Goal: Check status

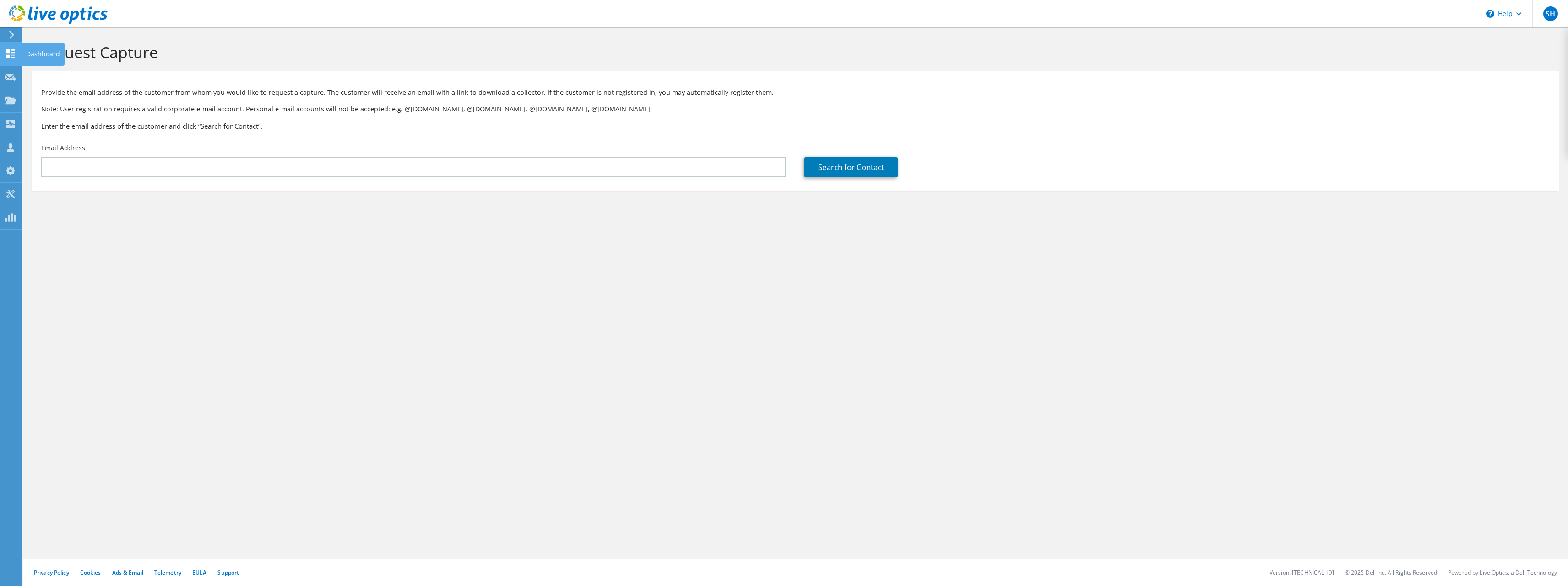
click at [10, 55] on use at bounding box center [11, 53] width 9 height 9
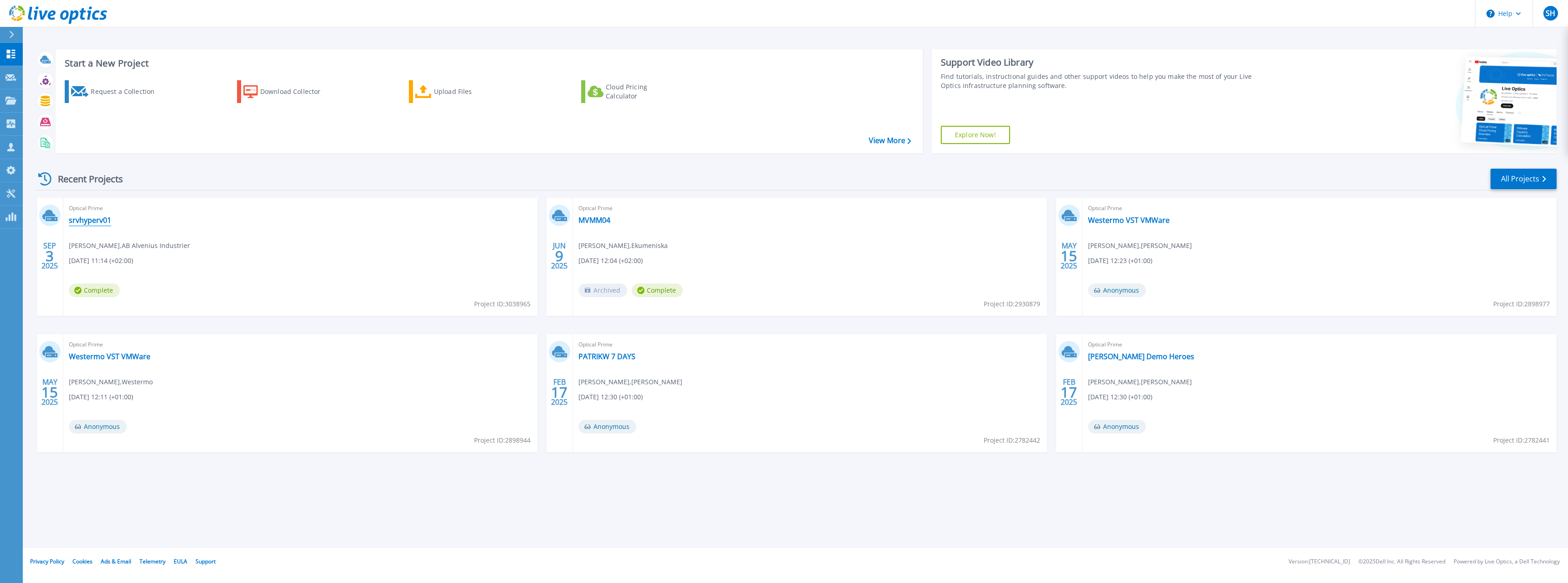
click at [89, 221] on link "srvhyperv01" at bounding box center [90, 219] width 43 height 9
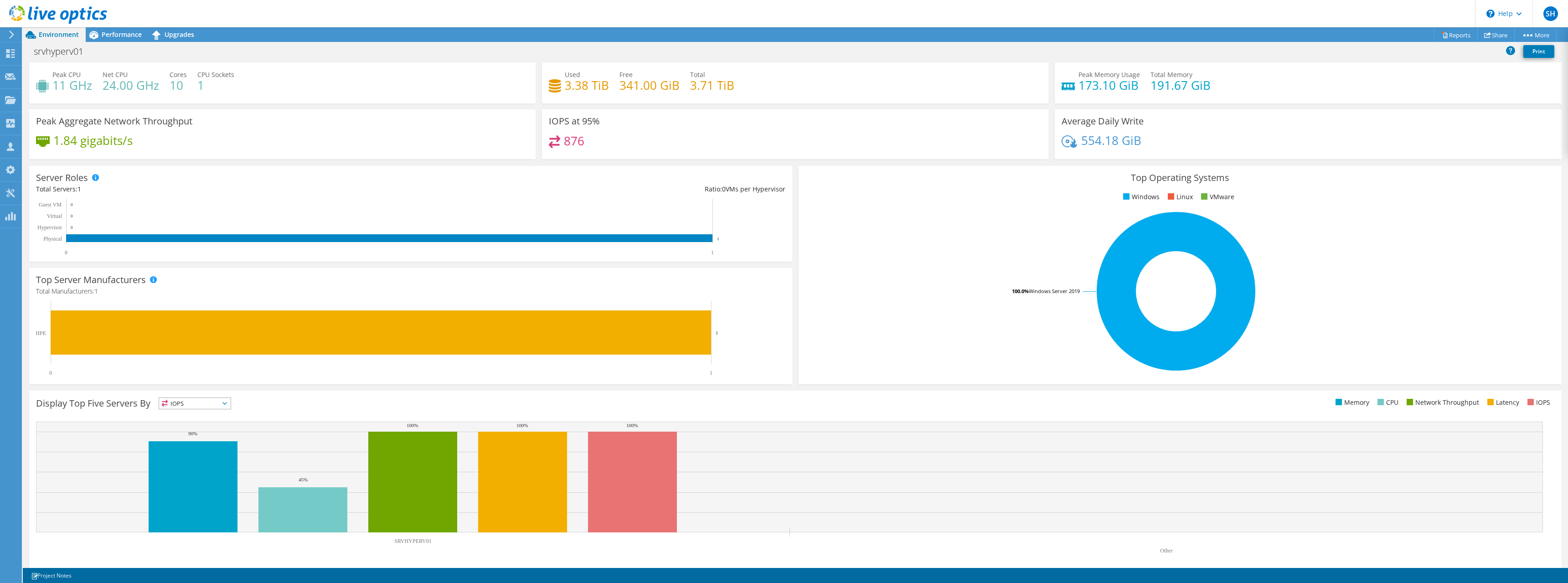
scroll to position [25, 0]
